Goal: Transaction & Acquisition: Book appointment/travel/reservation

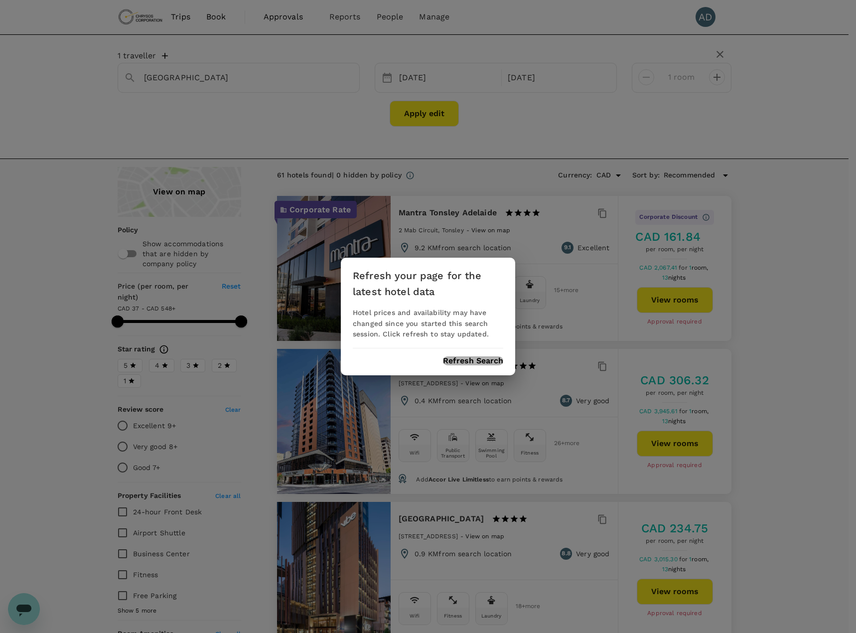
click at [467, 363] on button "Refresh Search" at bounding box center [473, 360] width 60 height 9
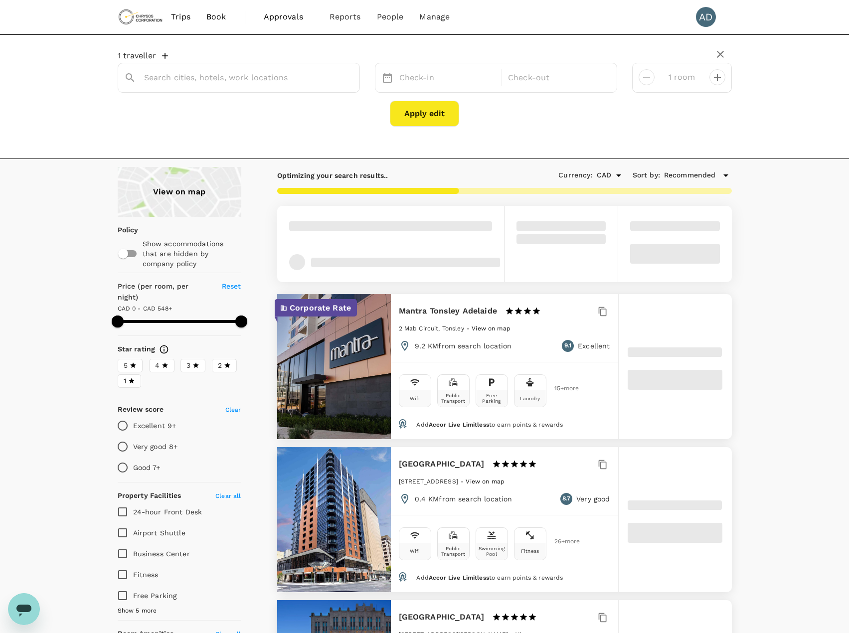
type input "[GEOGRAPHIC_DATA]"
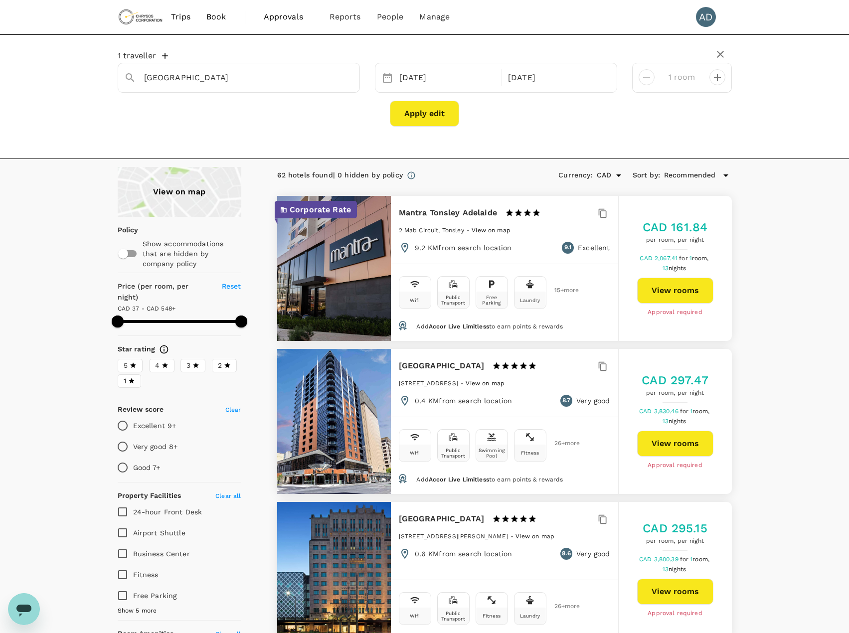
type input "592.89"
type input "239.89"
type input "592.89"
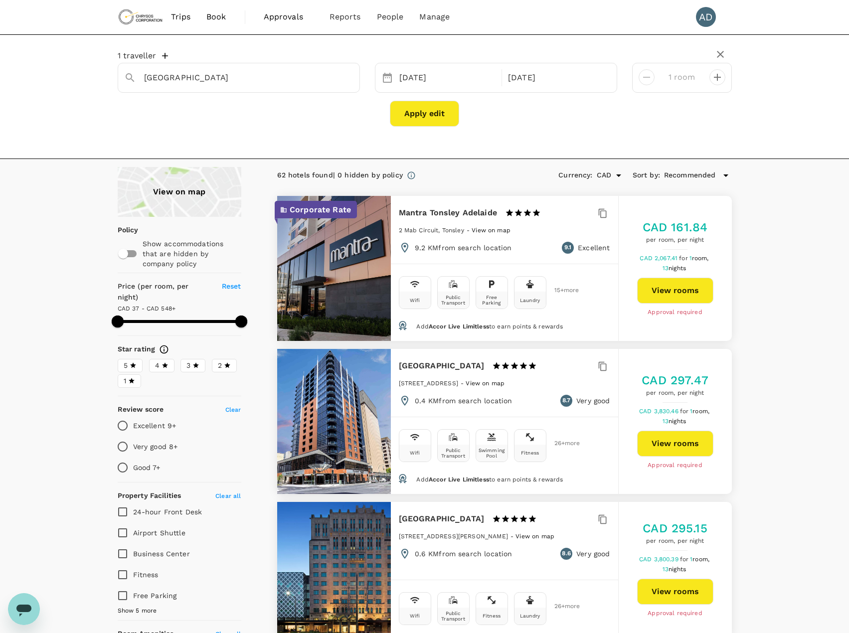
click at [162, 314] on span at bounding box center [180, 321] width 124 height 15
type input "239.89"
type input "592.89"
type input "239.89"
type input "592.89"
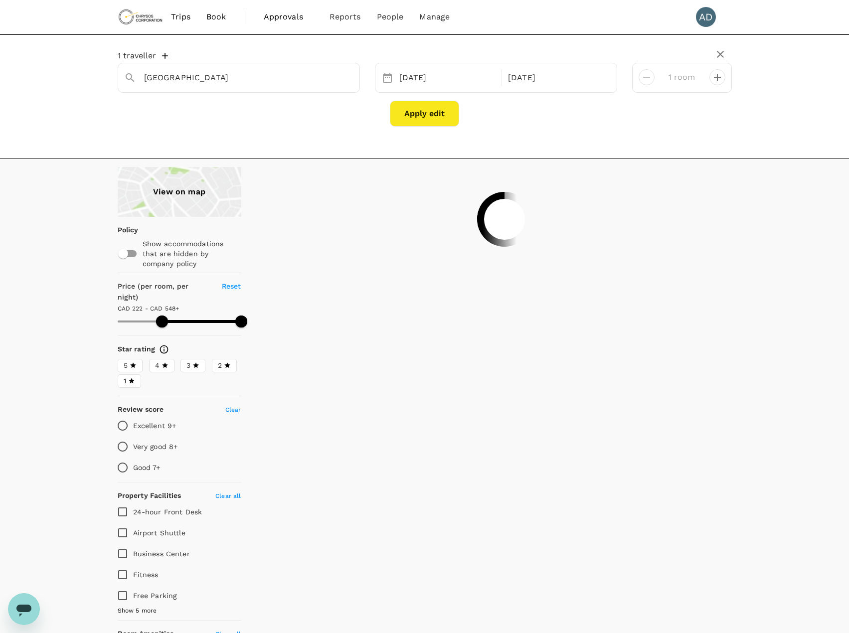
type input "239.89"
type input "592.89"
type input "239.89"
type input "592.89"
type input "223.89"
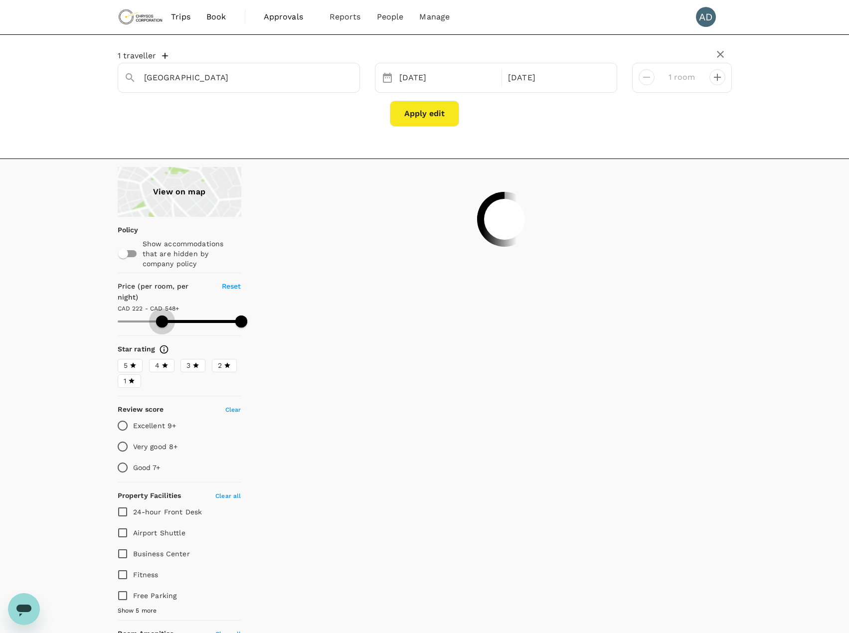
type input "592.89"
type input "176.89"
type input "592.89"
type input "39.89"
drag, startPoint x: 162, startPoint y: 312, endPoint x: 98, endPoint y: 312, distance: 64.3
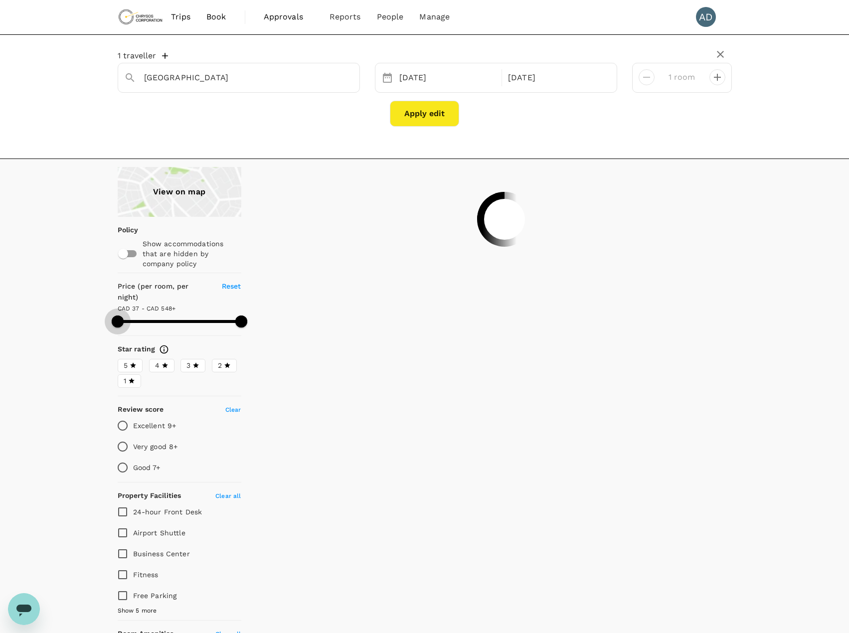
click at [98, 312] on div "View on map Policy Show accommodations that are hidden by company policy Price …" at bounding box center [173, 553] width 159 height 772
drag, startPoint x: 242, startPoint y: 309, endPoint x: 151, endPoint y: 322, distance: 92.1
click at [151, 322] on div "View on map Policy Show accommodations that are hidden by company policy Price …" at bounding box center [180, 553] width 124 height 772
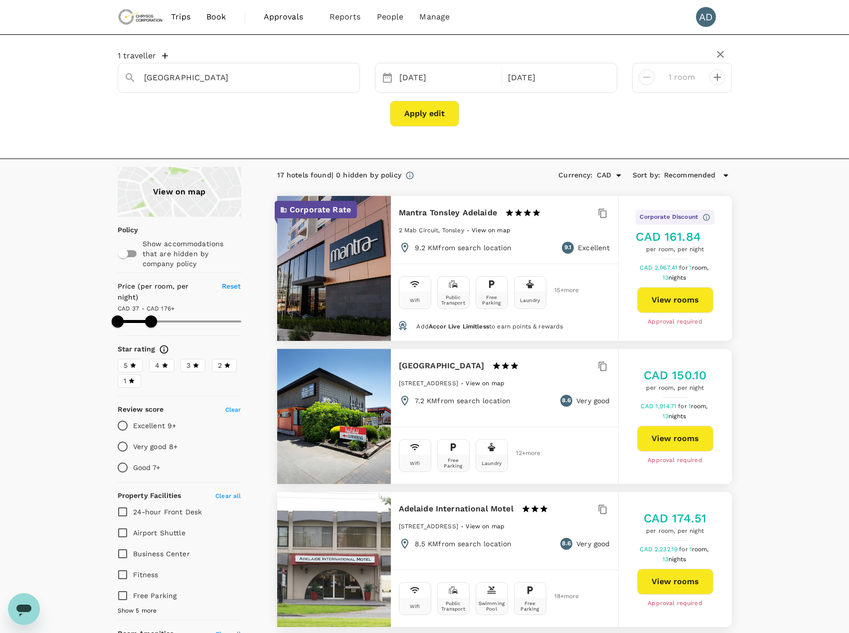
drag, startPoint x: 150, startPoint y: 313, endPoint x: 308, endPoint y: 317, distance: 159.0
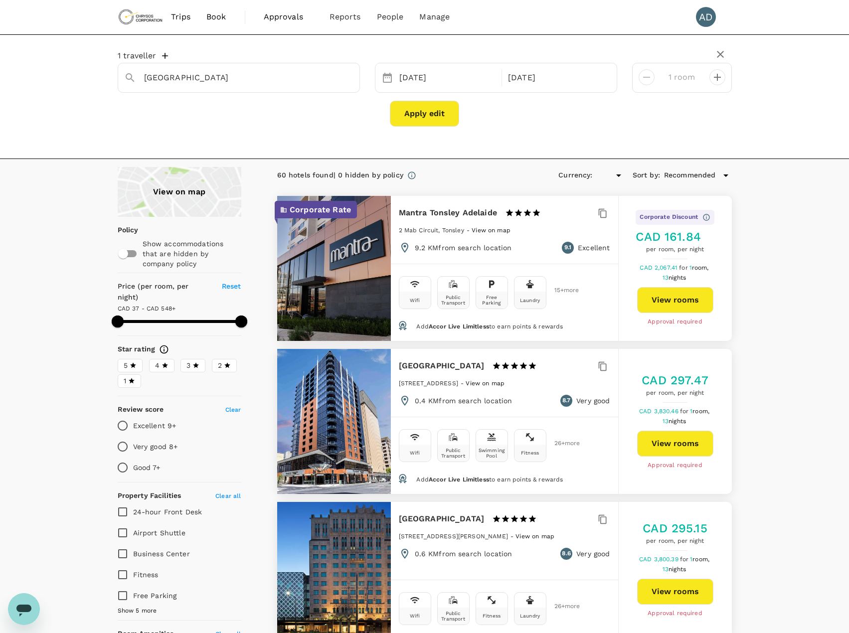
type input "592.89"
type input "CAD"
click at [121, 565] on input "Fitness" at bounding box center [122, 574] width 21 height 21
checkbox input "true"
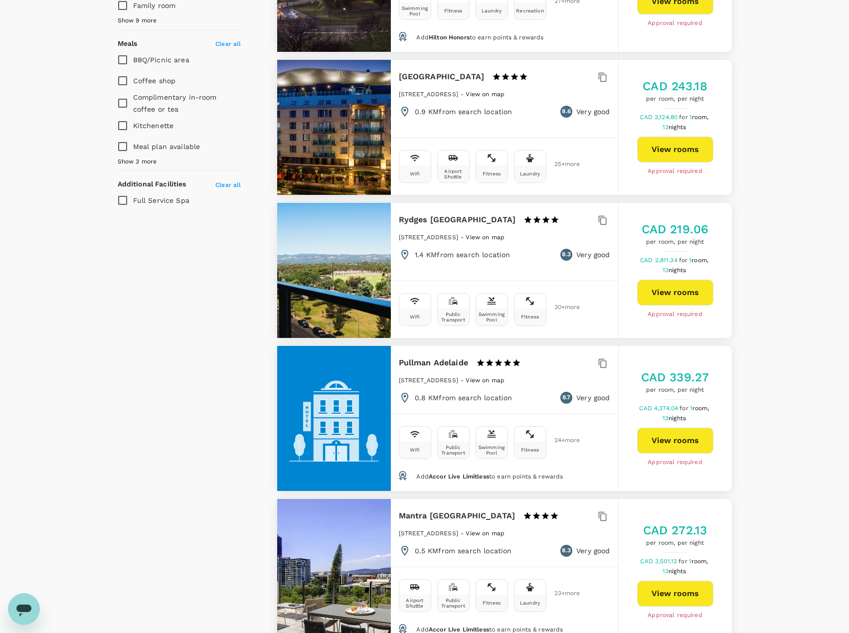
scroll to position [548, 0]
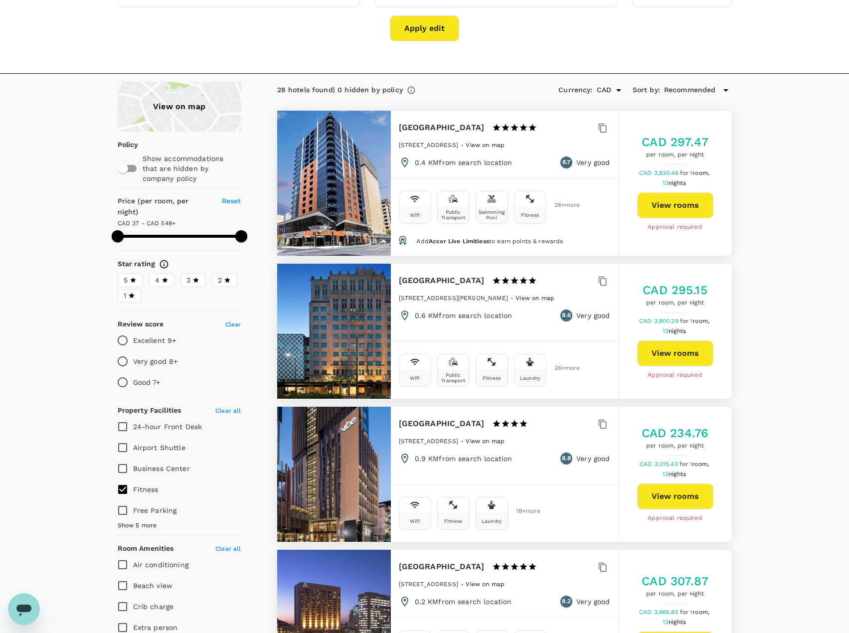
scroll to position [0, 0]
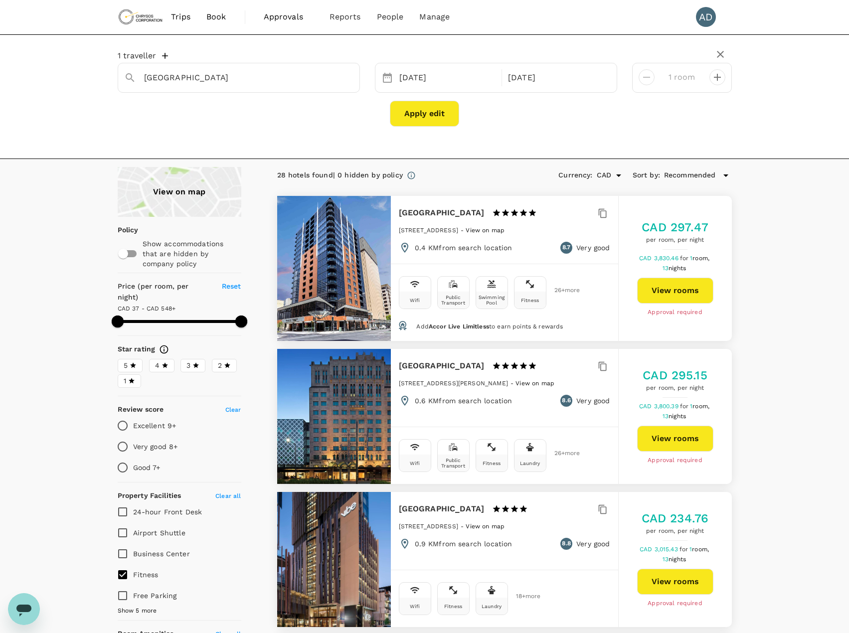
type input "592.89"
